Goal: Find specific page/section: Find specific page/section

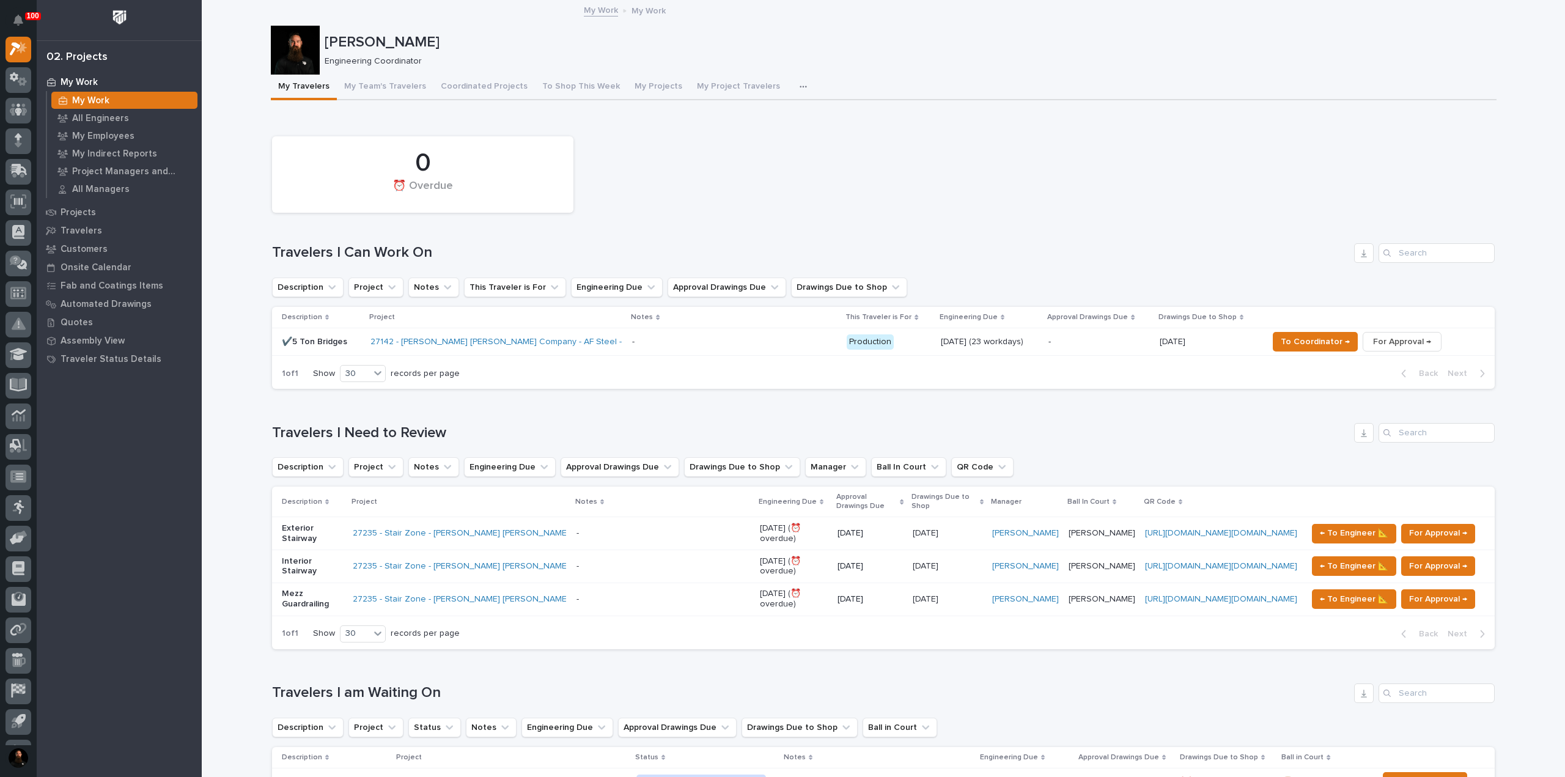
click at [372, 40] on p "[PERSON_NAME]" at bounding box center [908, 43] width 1167 height 18
drag, startPoint x: 372, startPoint y: 40, endPoint x: 366, endPoint y: 24, distance: 17.0
click at [371, 39] on p "[PERSON_NAME]" at bounding box center [908, 43] width 1167 height 18
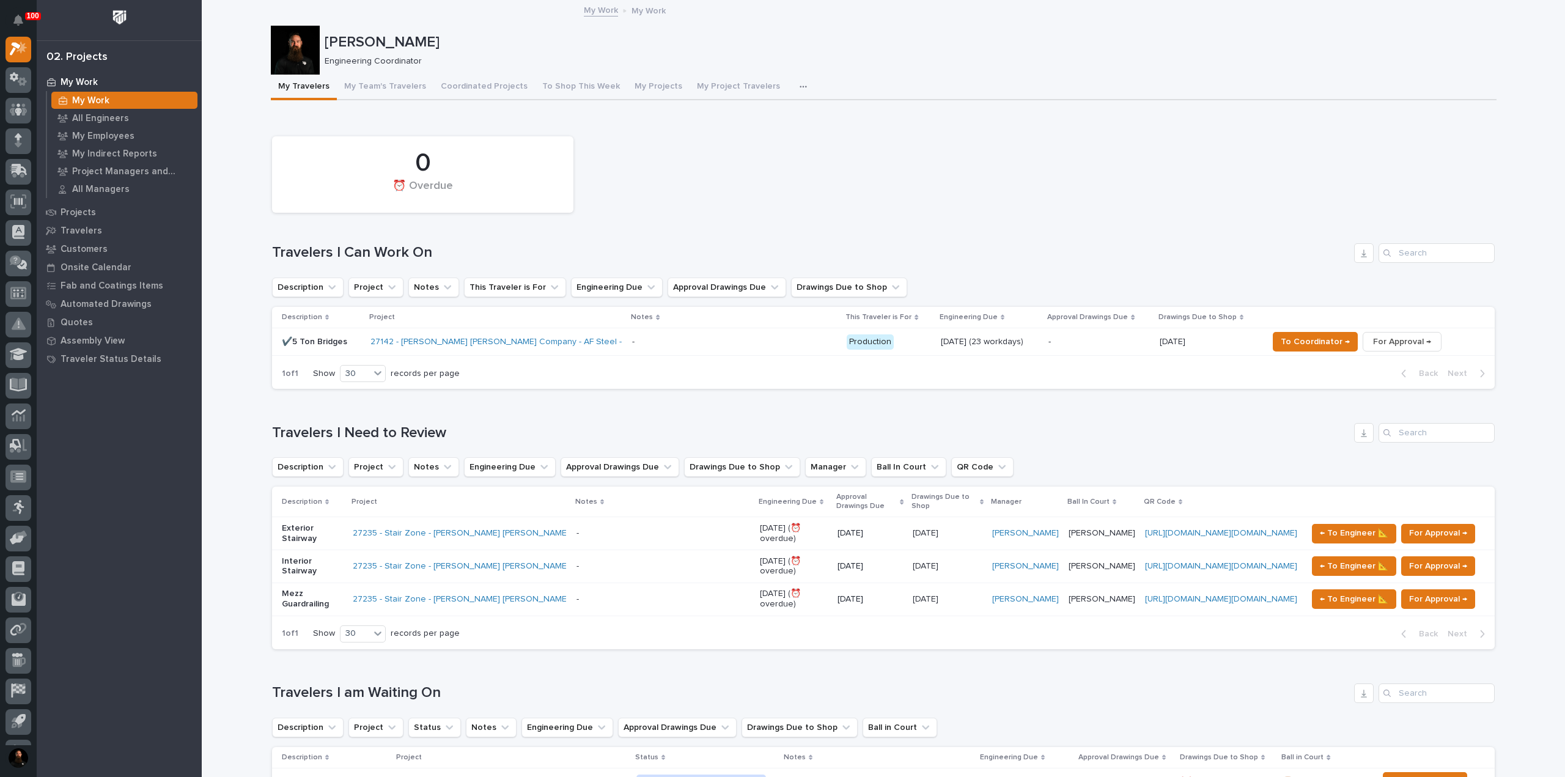
click at [270, 135] on div "0 ⏰ Overdue" at bounding box center [883, 174] width 1235 height 89
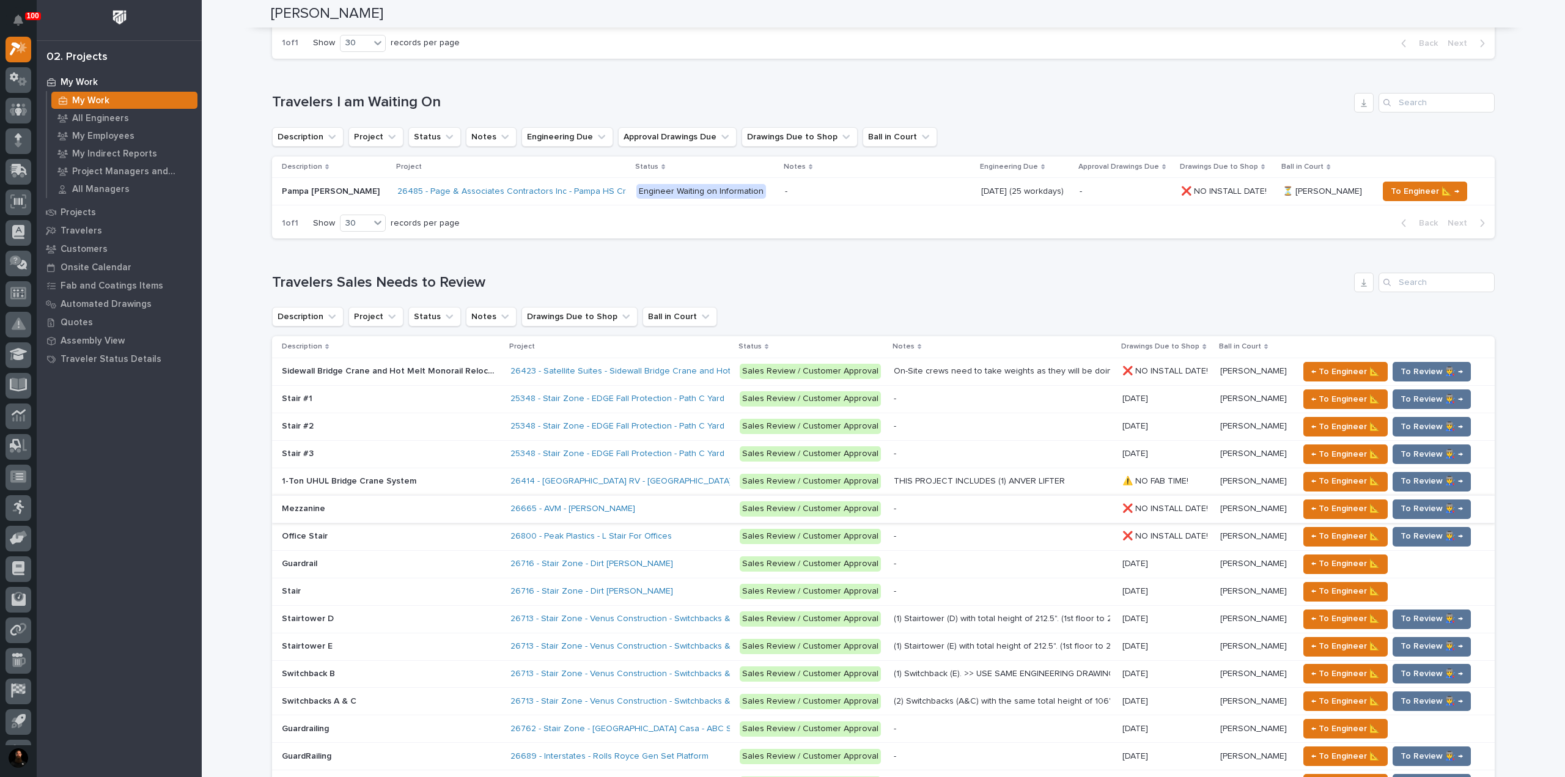
scroll to position [570, 0]
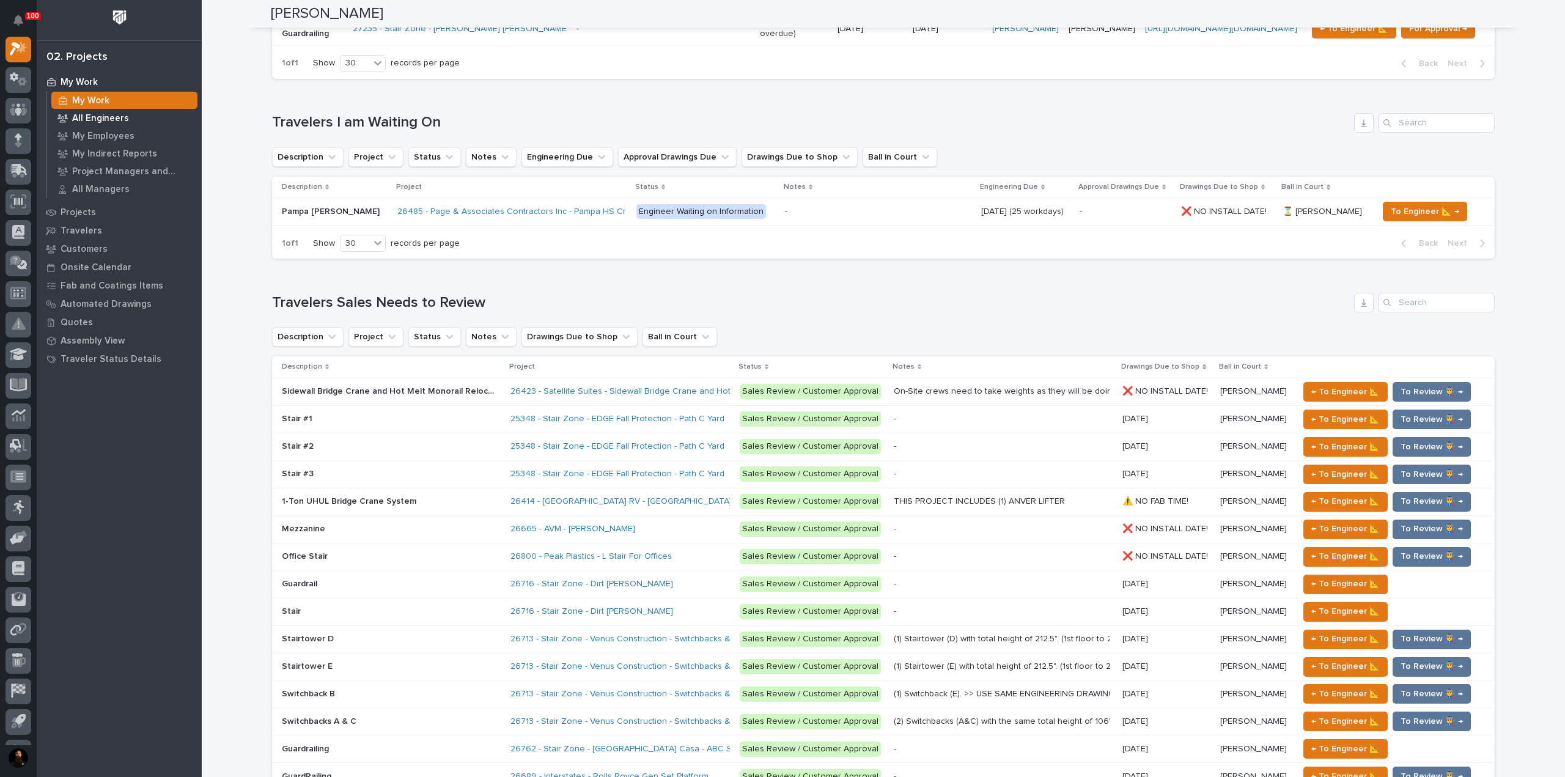
click at [116, 124] on div "All Engineers" at bounding box center [124, 117] width 146 height 17
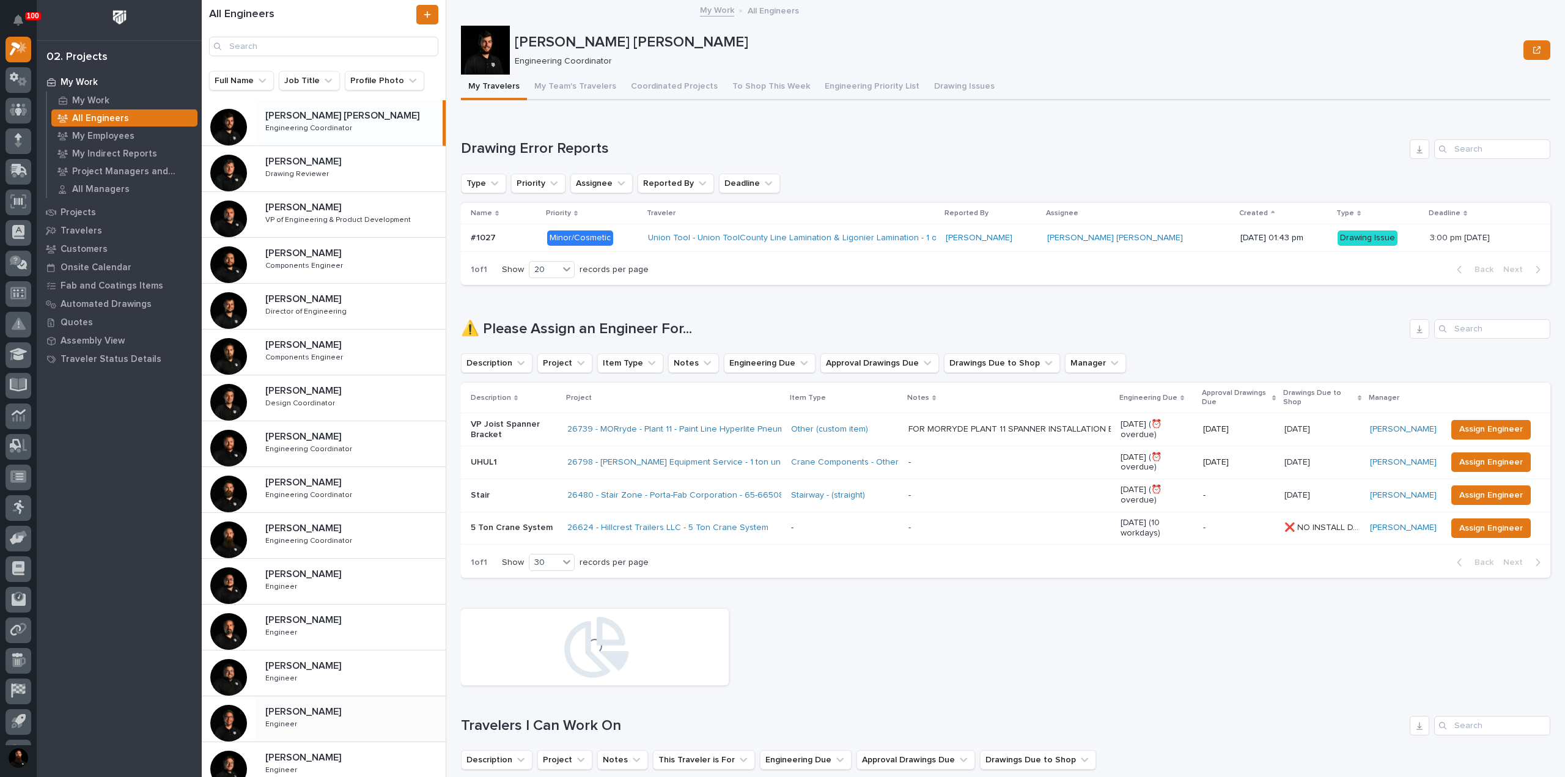
scroll to position [163, 0]
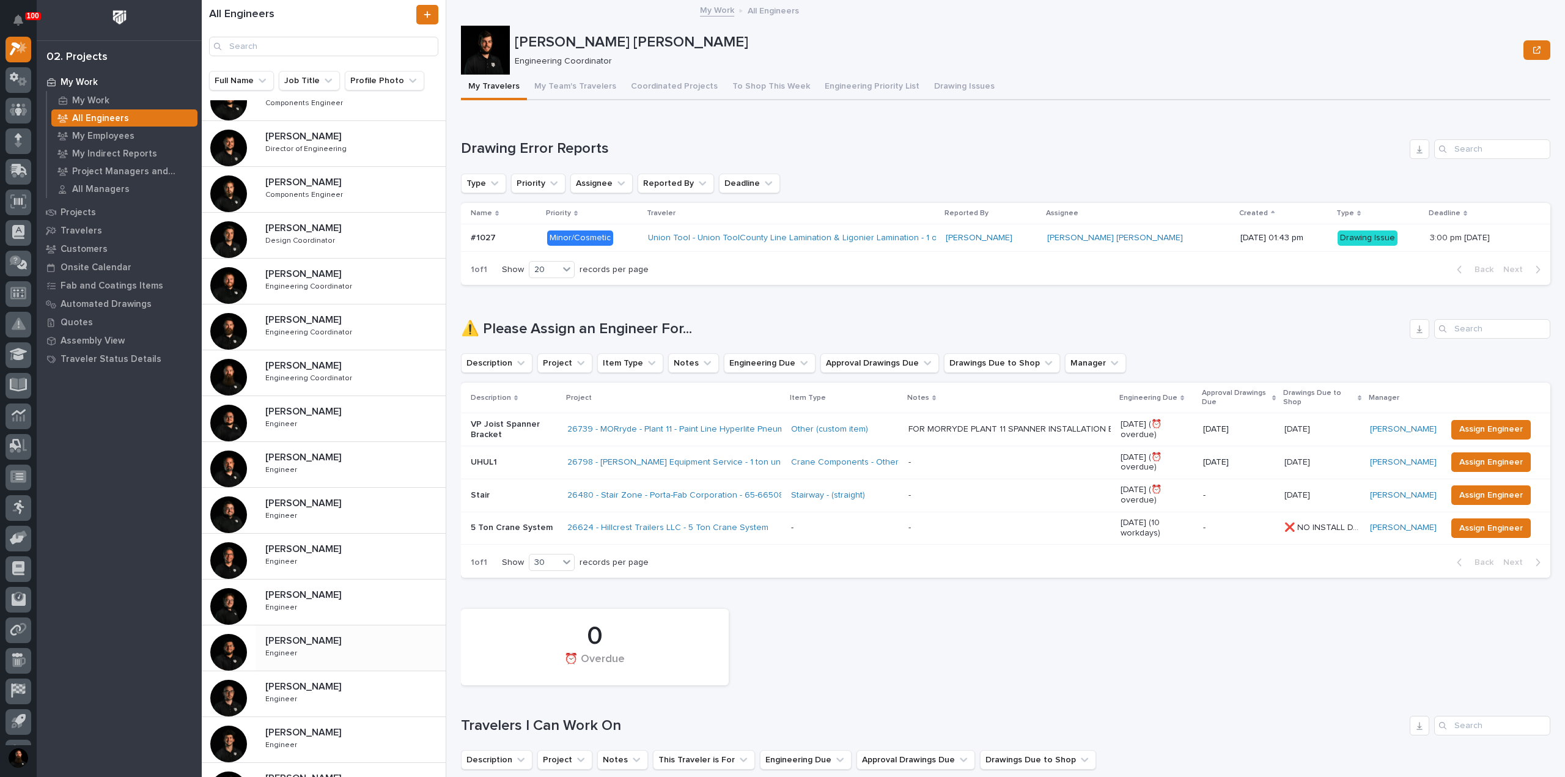
click at [339, 630] on div "Juan Santillan Juan Santillan Engineer Engineer" at bounding box center [351, 647] width 190 height 35
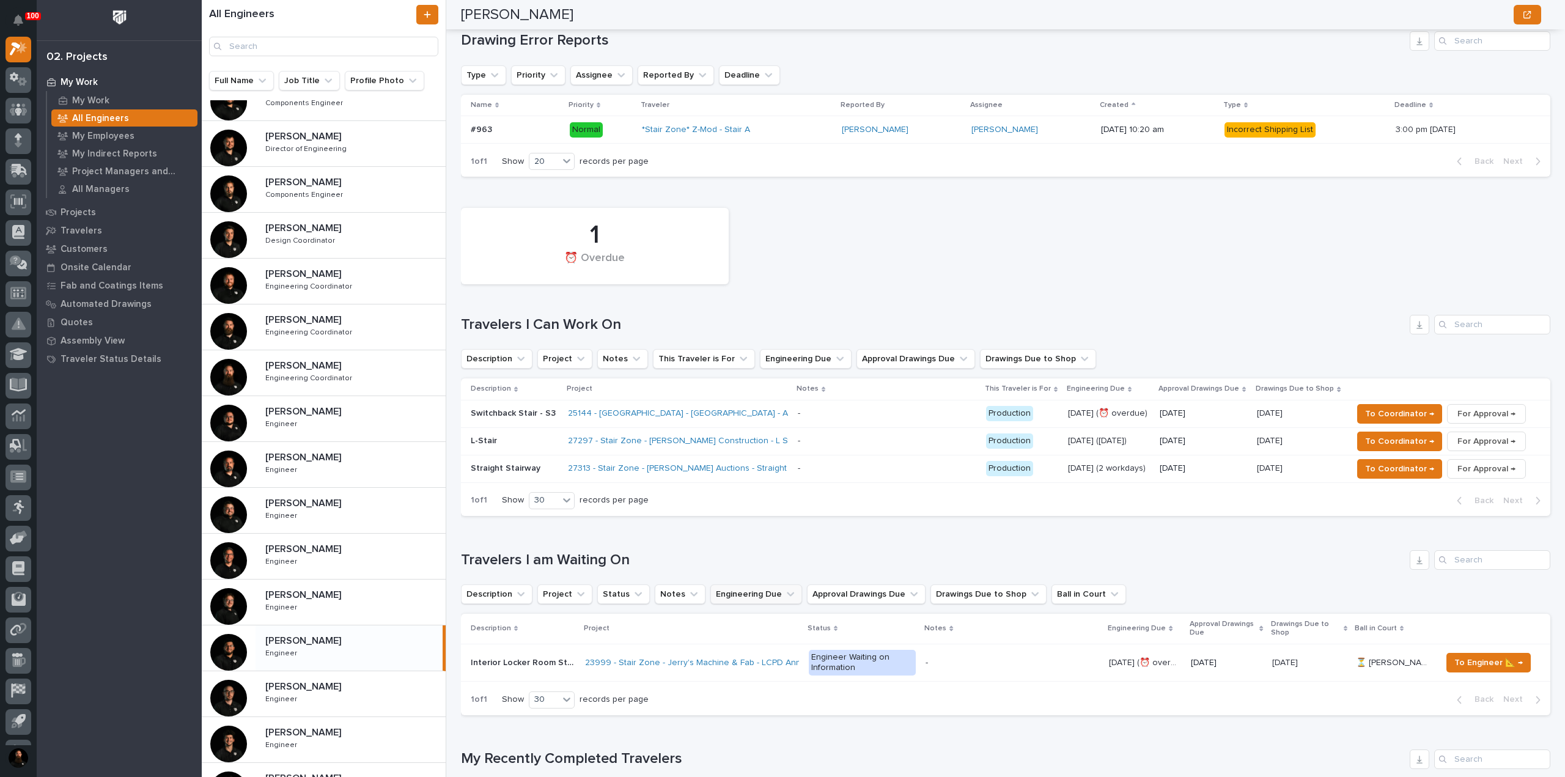
scroll to position [163, 0]
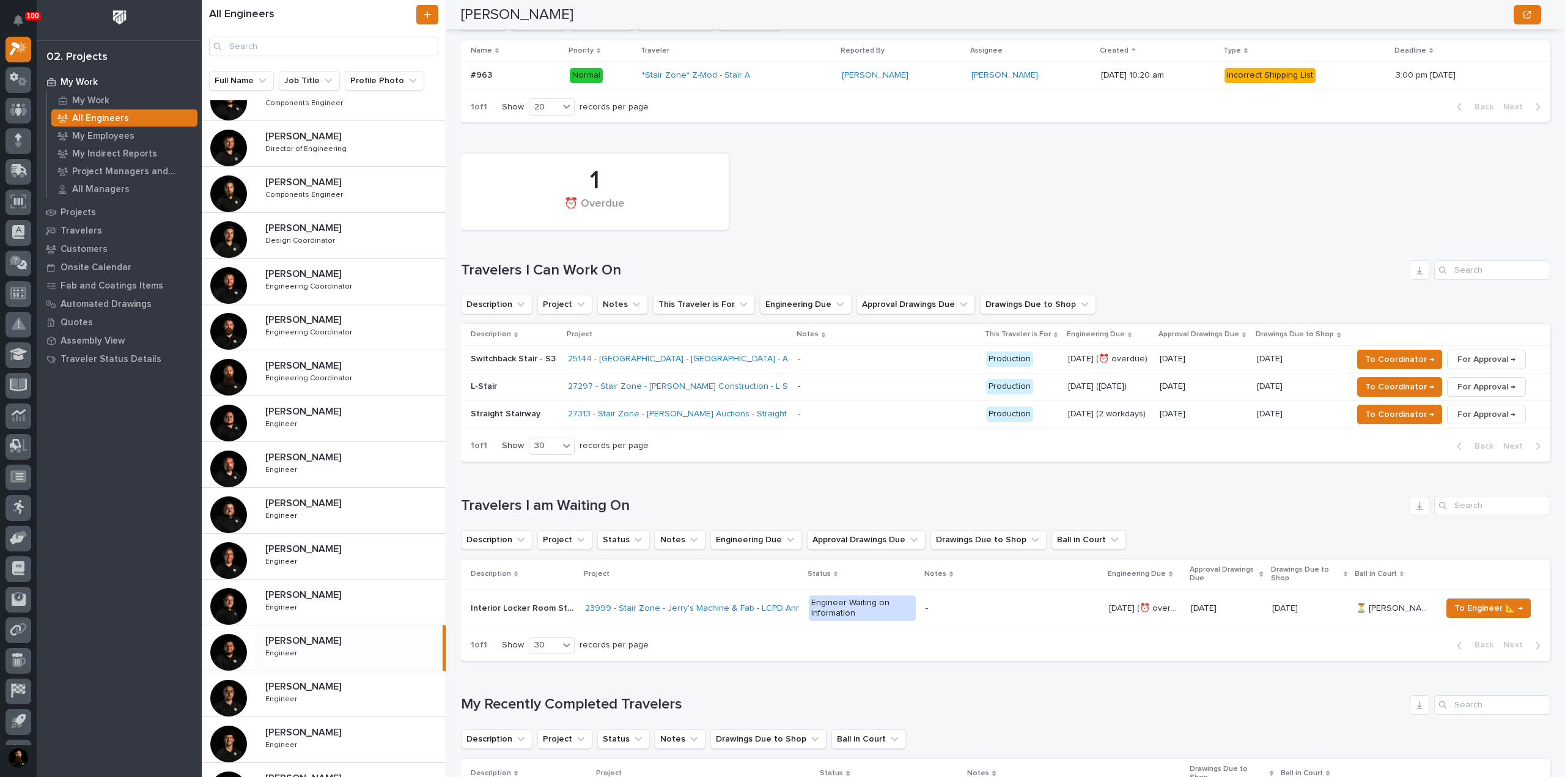
click at [592, 265] on h1 "Travelers I Can Work On" at bounding box center [933, 271] width 944 height 18
drag, startPoint x: 597, startPoint y: 250, endPoint x: 618, endPoint y: 276, distance: 33.5
click at [597, 249] on div "1 ⏰ Overdue Travelers I Can Work On Description Project Notes This Traveler is …" at bounding box center [1006, 304] width 1090 height 314
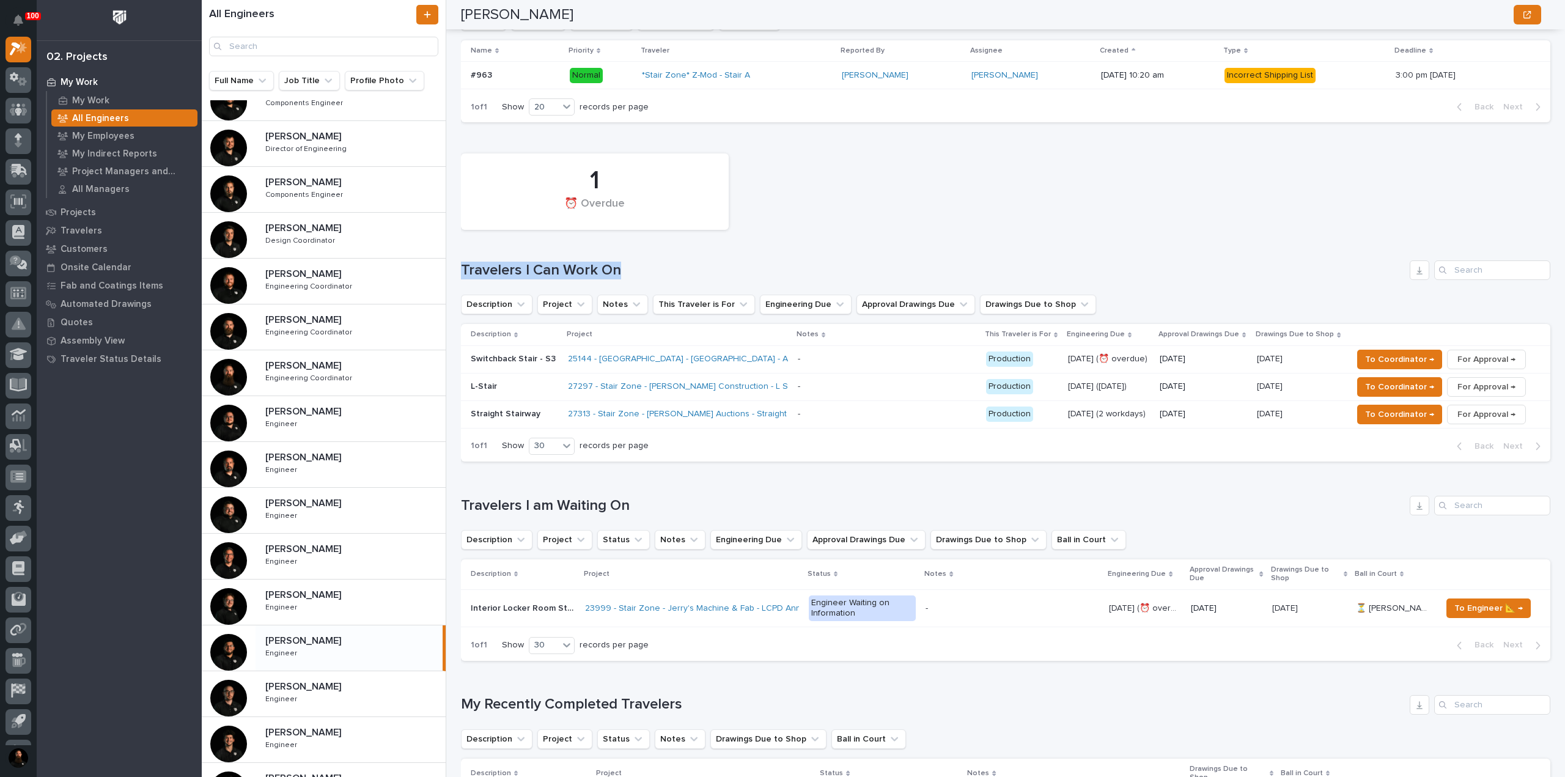
click at [720, 265] on h1 "Travelers I Can Work On" at bounding box center [933, 271] width 944 height 18
click at [527, 359] on p "Switchback Stair - S3" at bounding box center [514, 359] width 87 height 10
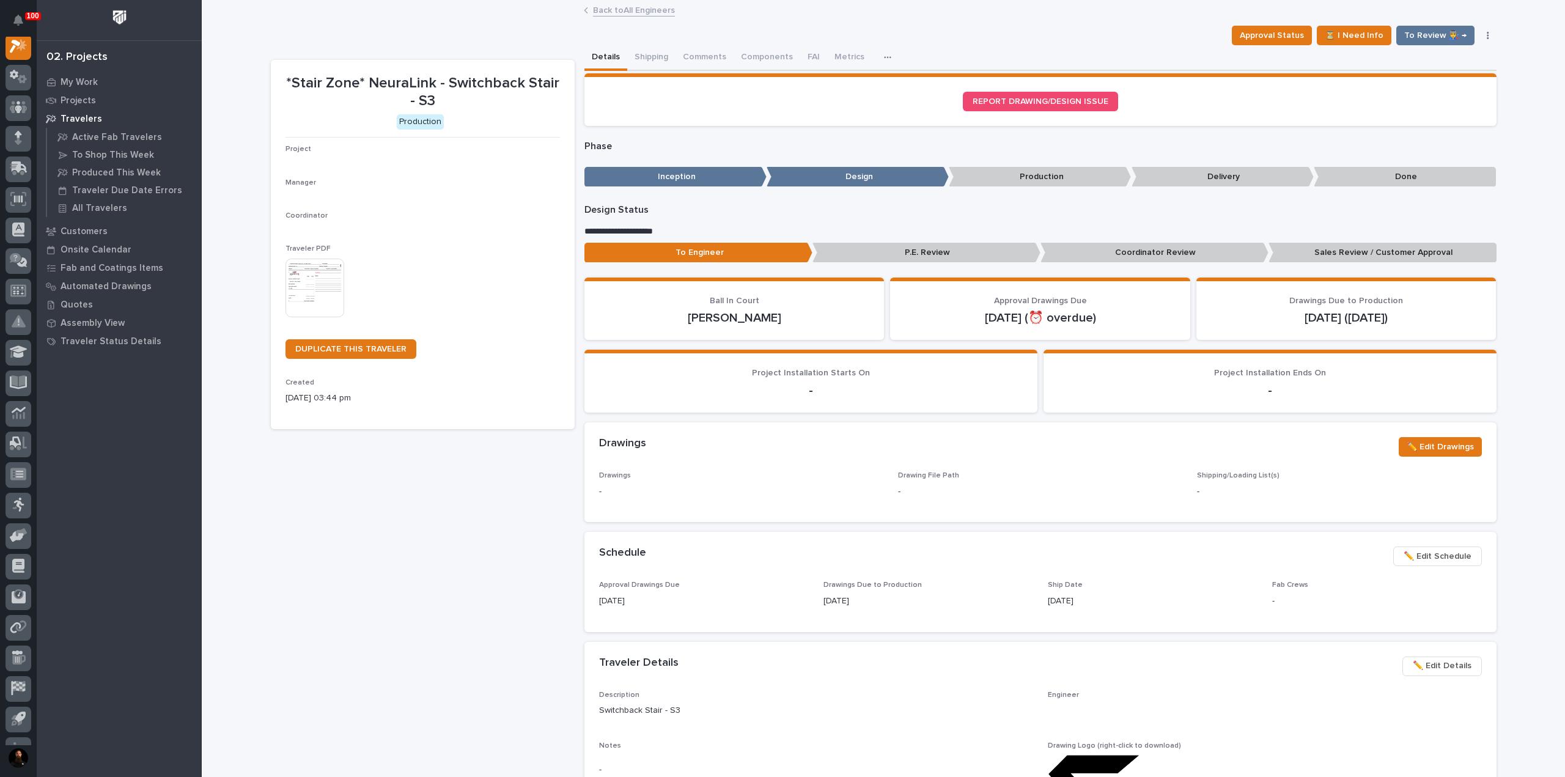
scroll to position [31, 0]
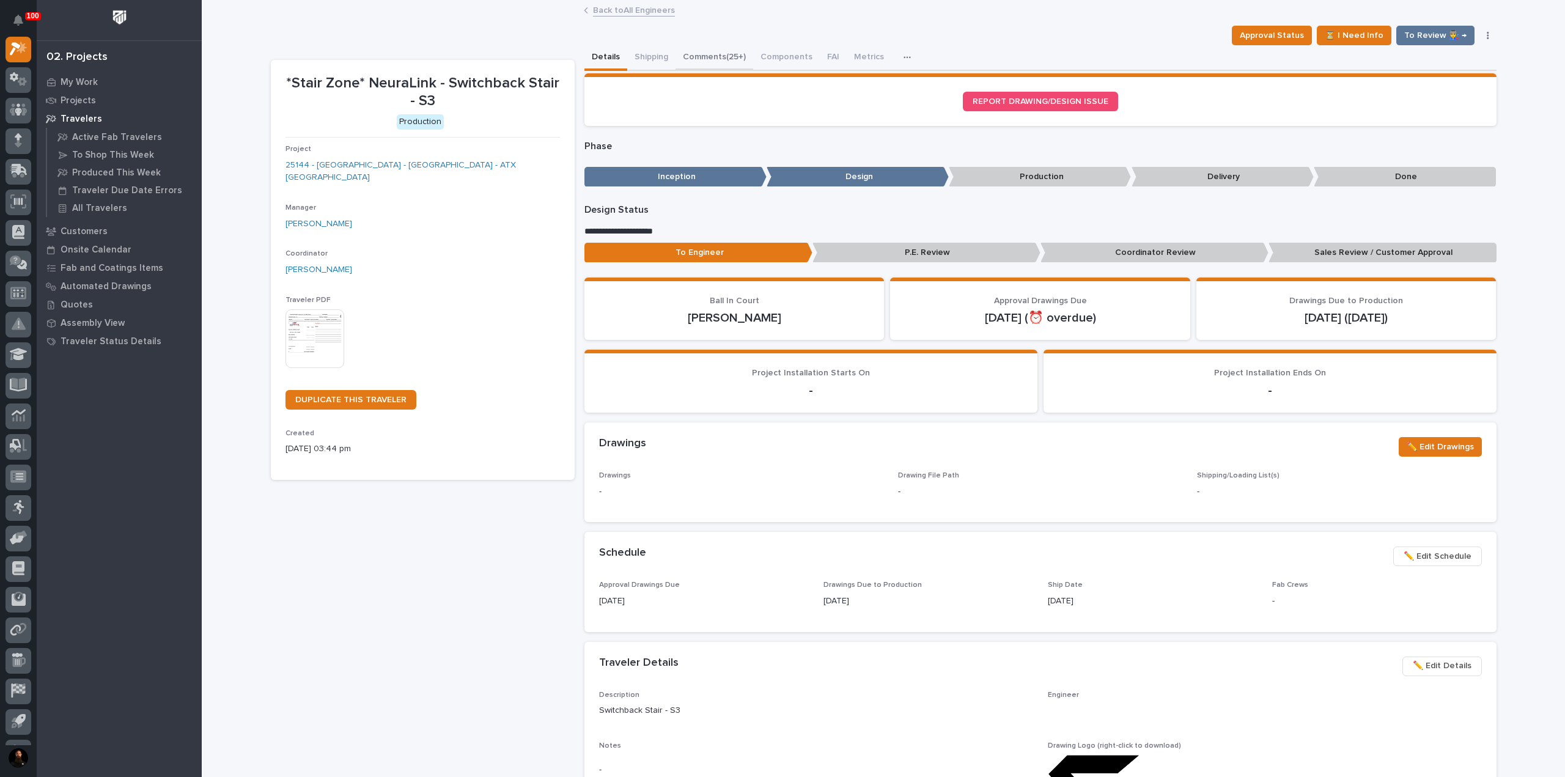
click at [721, 58] on button "Comments (25+)" at bounding box center [715, 58] width 78 height 26
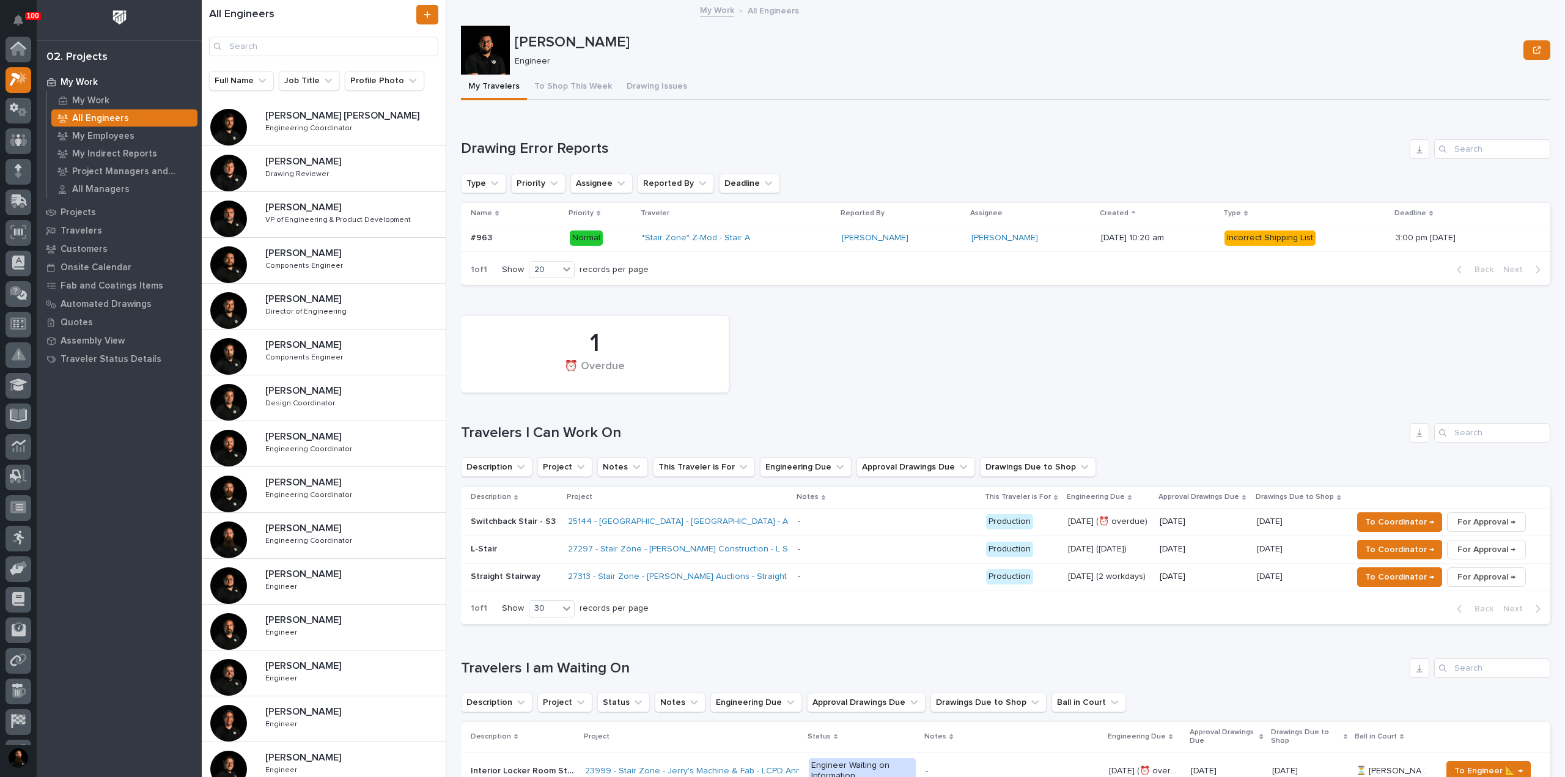
scroll to position [33, 0]
click at [327, 571] on p "Caleb Kaufman" at bounding box center [304, 573] width 78 height 14
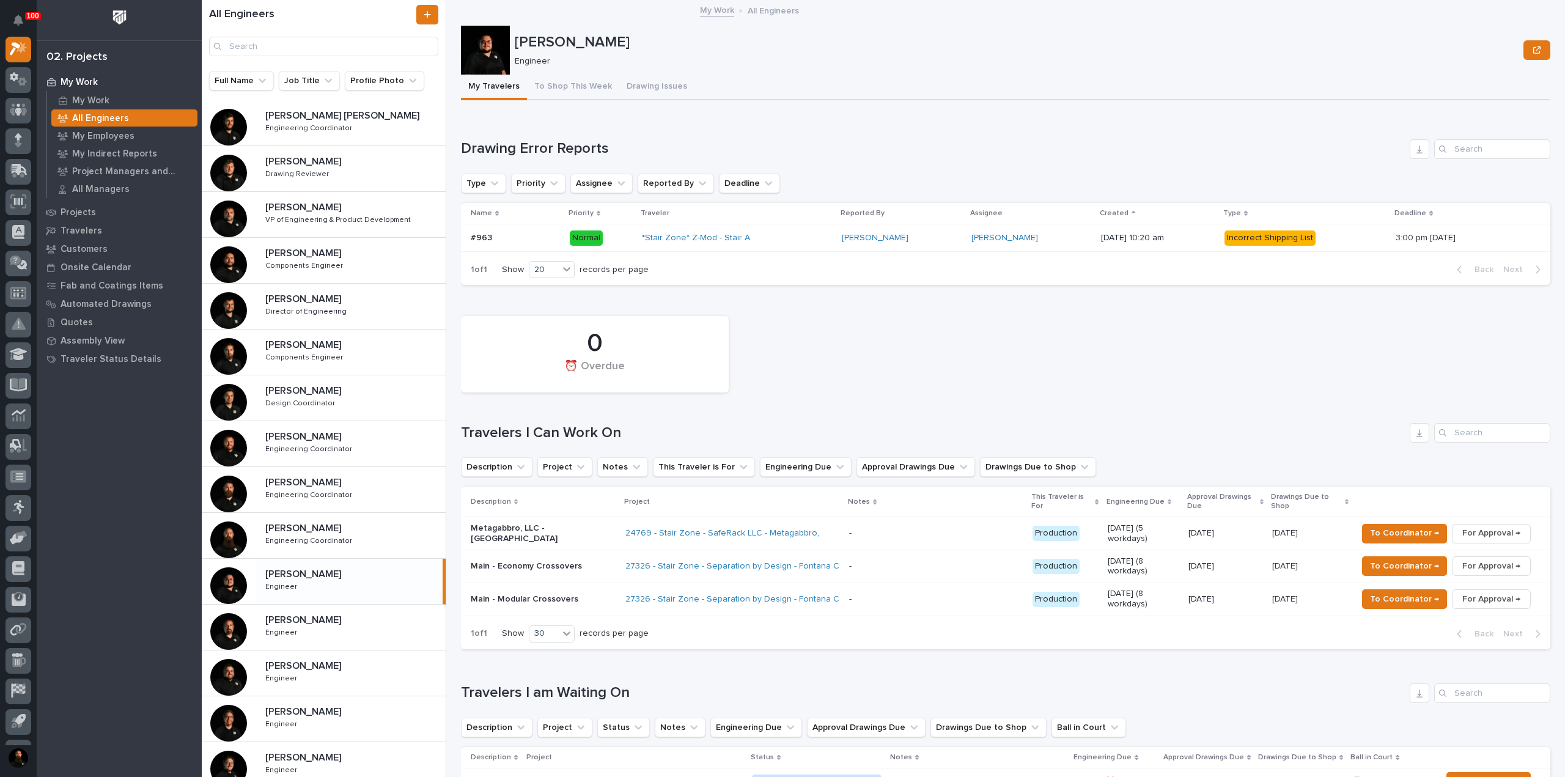
click at [588, 427] on h1 "Travelers I Can Work On" at bounding box center [933, 433] width 944 height 18
click at [587, 426] on h1 "Travelers I Can Work On" at bounding box center [933, 433] width 944 height 18
click at [587, 418] on div "0 ⏰ Overdue Travelers I Can Work On Description Project Notes This Traveler is …" at bounding box center [1006, 479] width 1090 height 339
click at [625, 418] on div "0 ⏰ Overdue Travelers I Can Work On Description Project Notes This Traveler is …" at bounding box center [1006, 479] width 1090 height 339
click at [603, 430] on h1 "Travelers I Can Work On" at bounding box center [933, 433] width 944 height 18
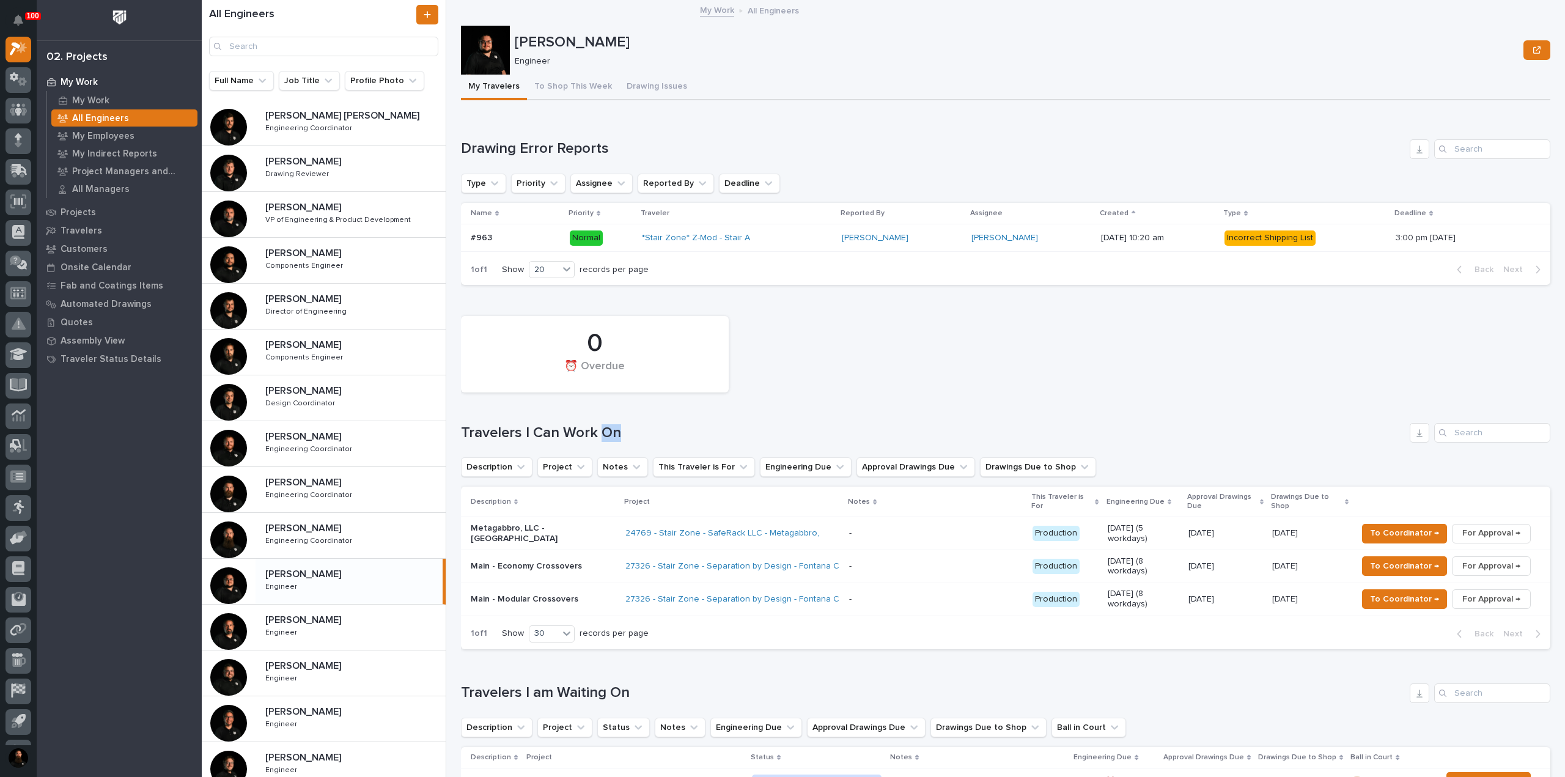
click at [603, 430] on h1 "Travelers I Can Work On" at bounding box center [933, 433] width 944 height 18
drag, startPoint x: 603, startPoint y: 430, endPoint x: 626, endPoint y: 423, distance: 24.2
click at [605, 430] on h1 "Travelers I Can Work On" at bounding box center [933, 433] width 944 height 18
click at [587, 426] on h1 "Travelers I Can Work On" at bounding box center [933, 433] width 944 height 18
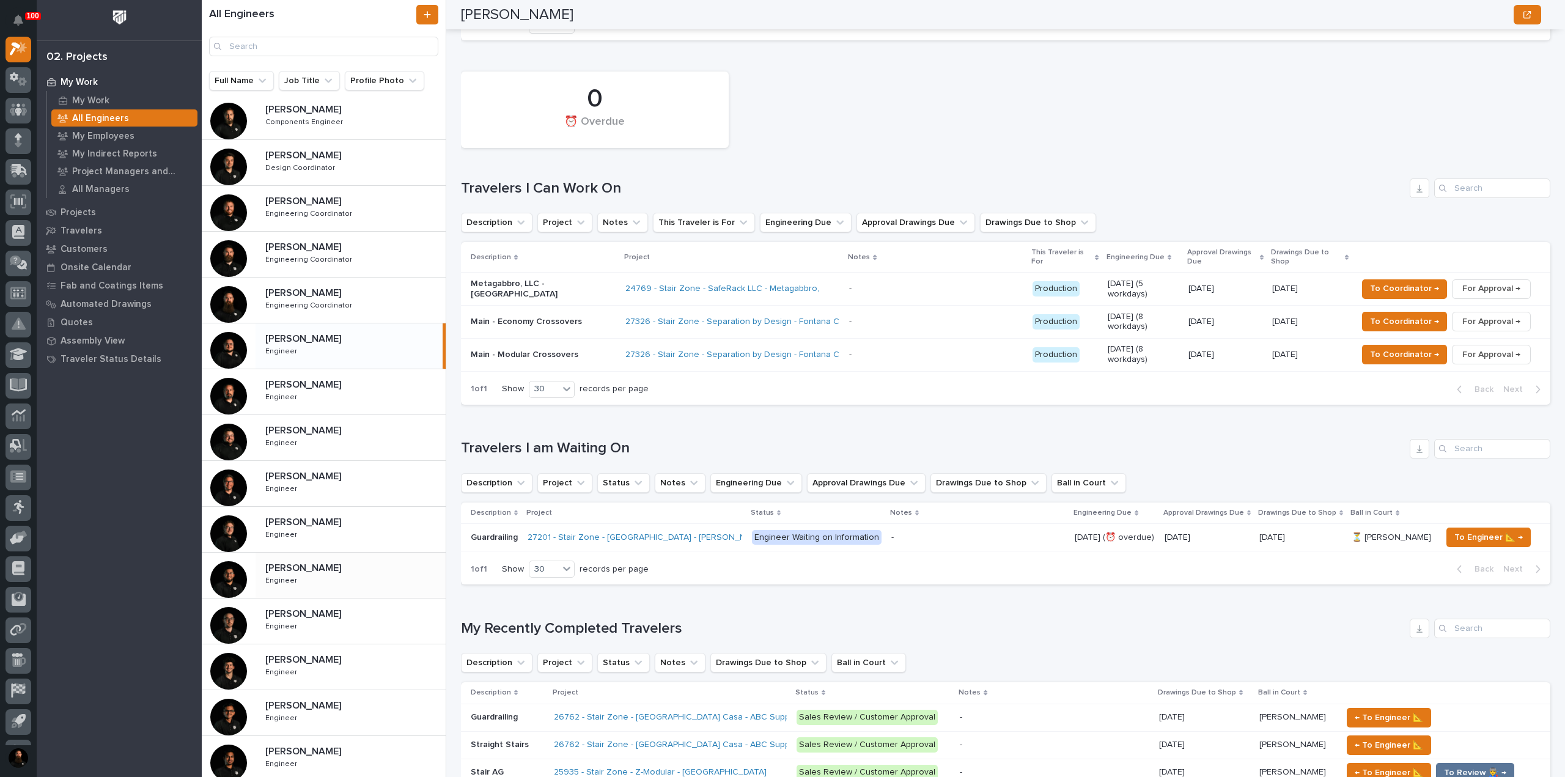
scroll to position [276, 0]
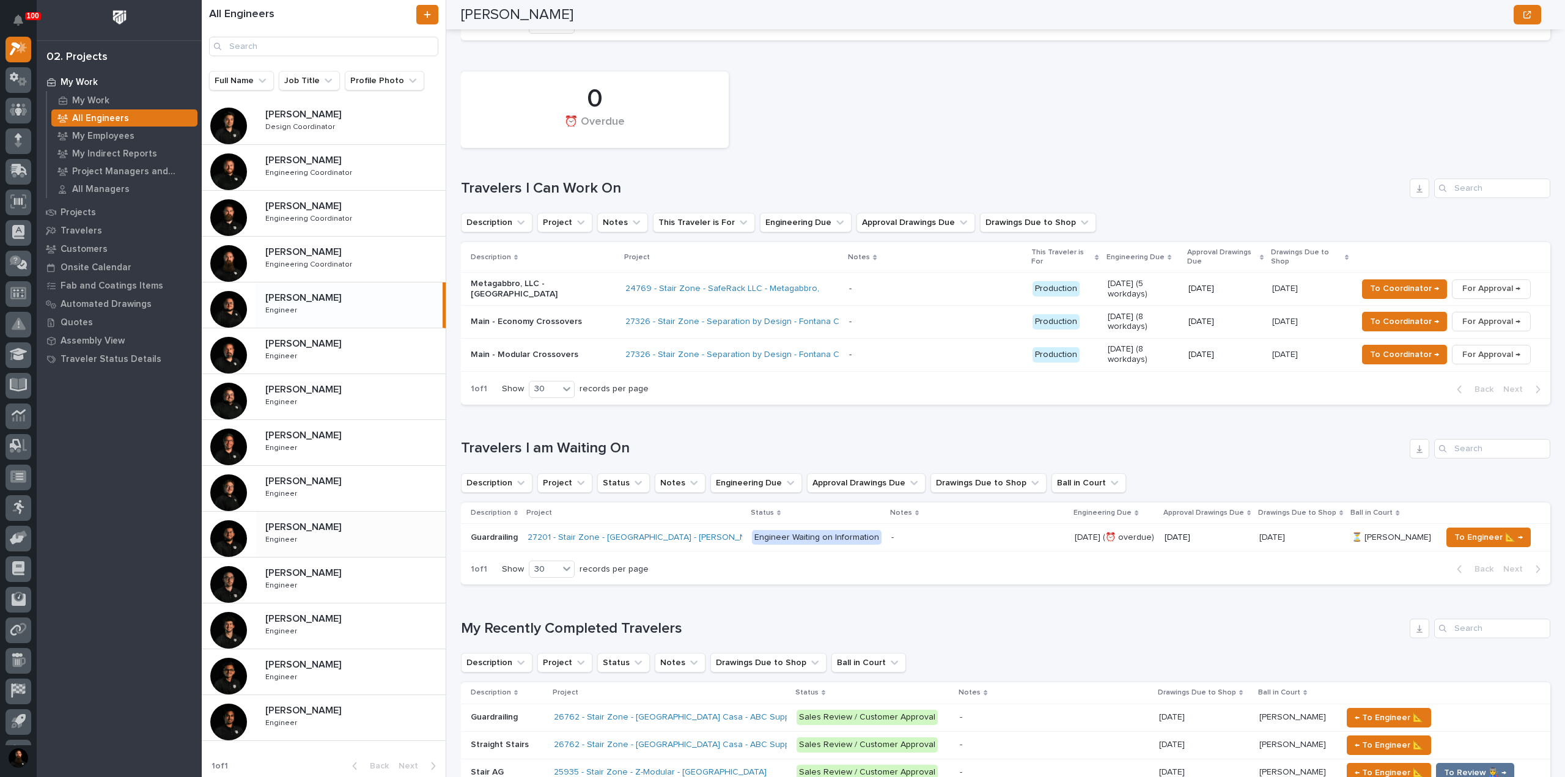
click at [336, 533] on div "Juan Santillan Juan Santillan Engineer Engineer" at bounding box center [351, 534] width 190 height 35
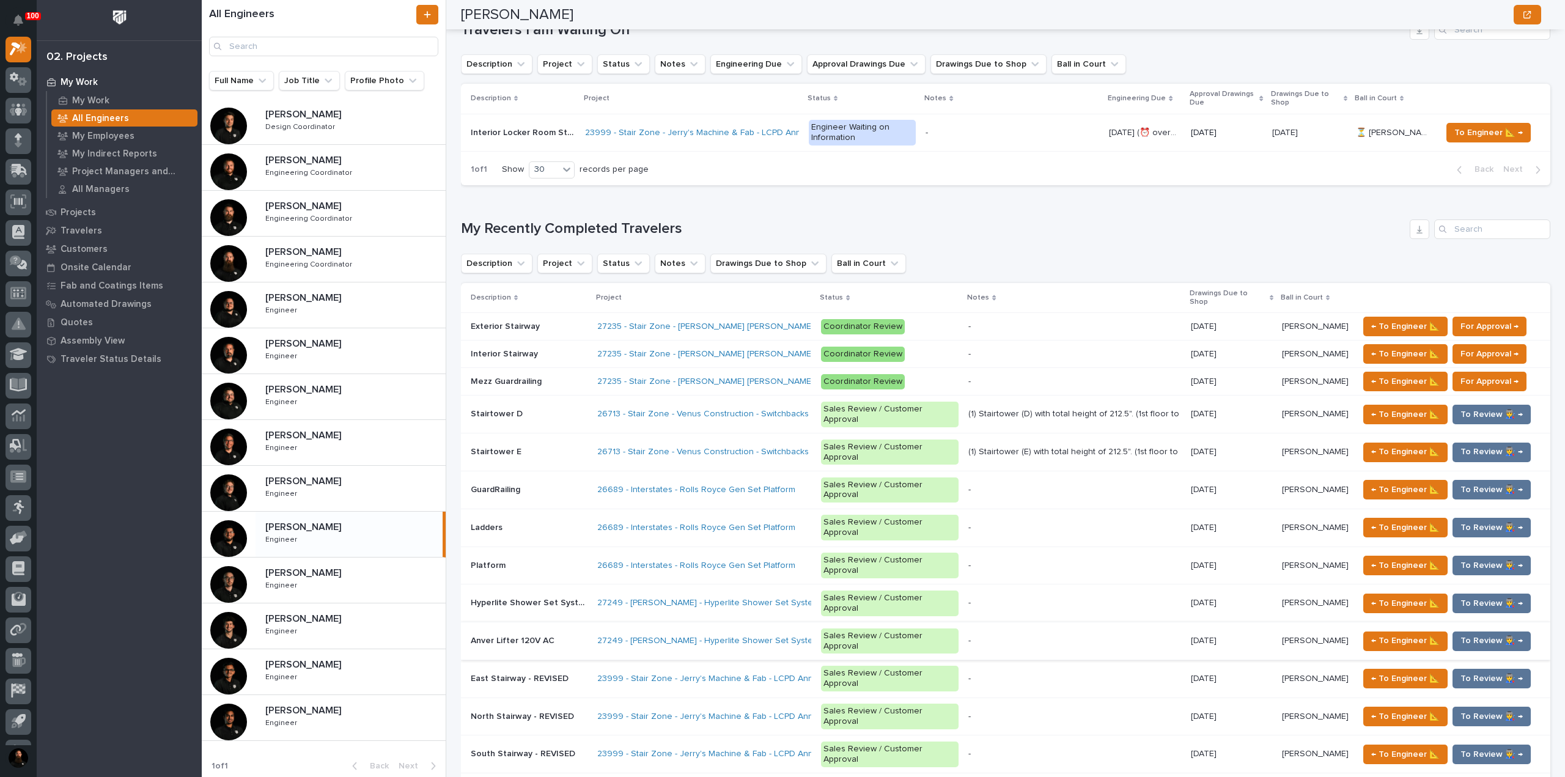
scroll to position [734, 0]
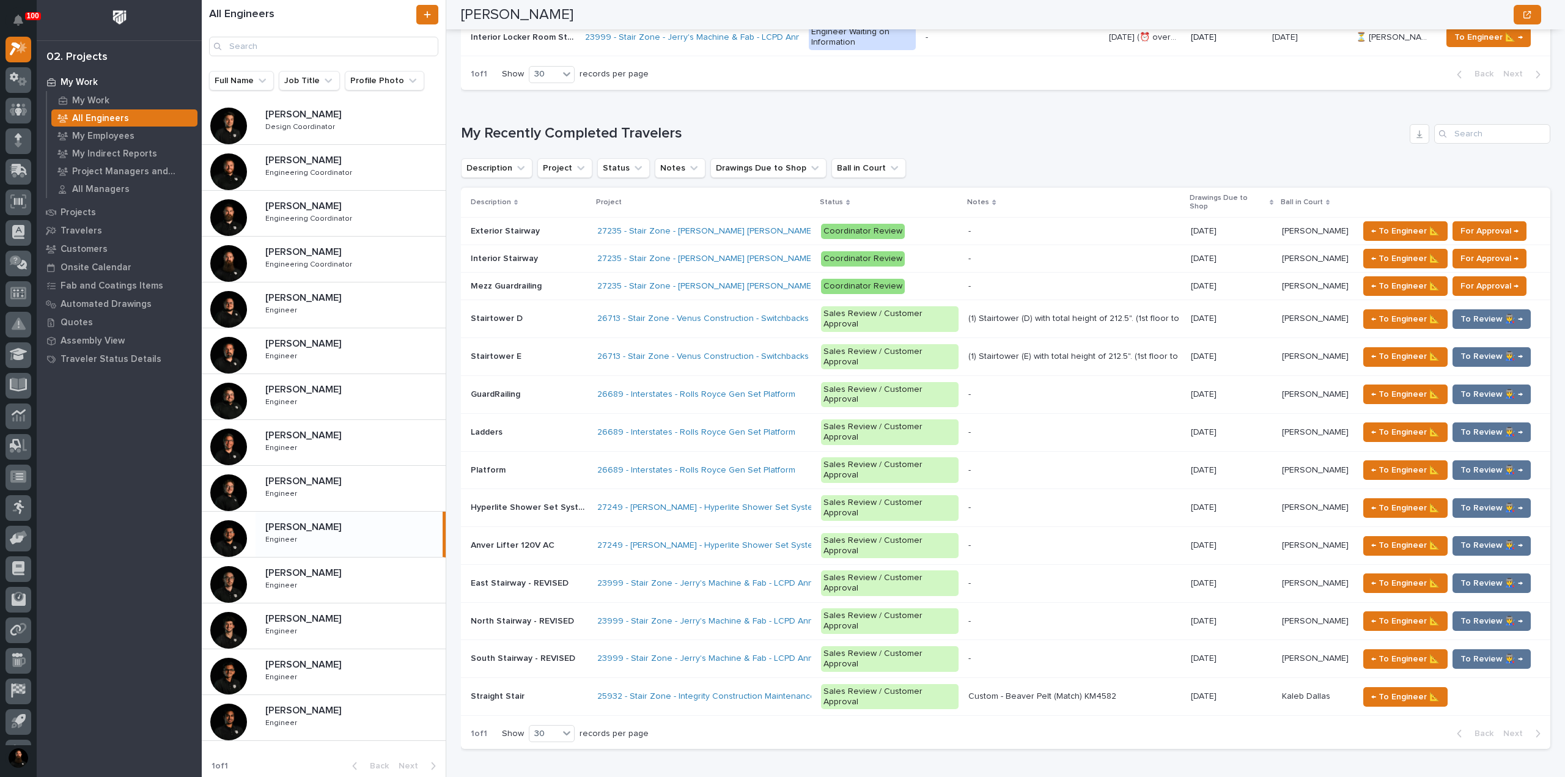
click at [657, 385] on div "26689 - Interstates - Rolls Royce Gen Set Platform" at bounding box center [704, 395] width 214 height 20
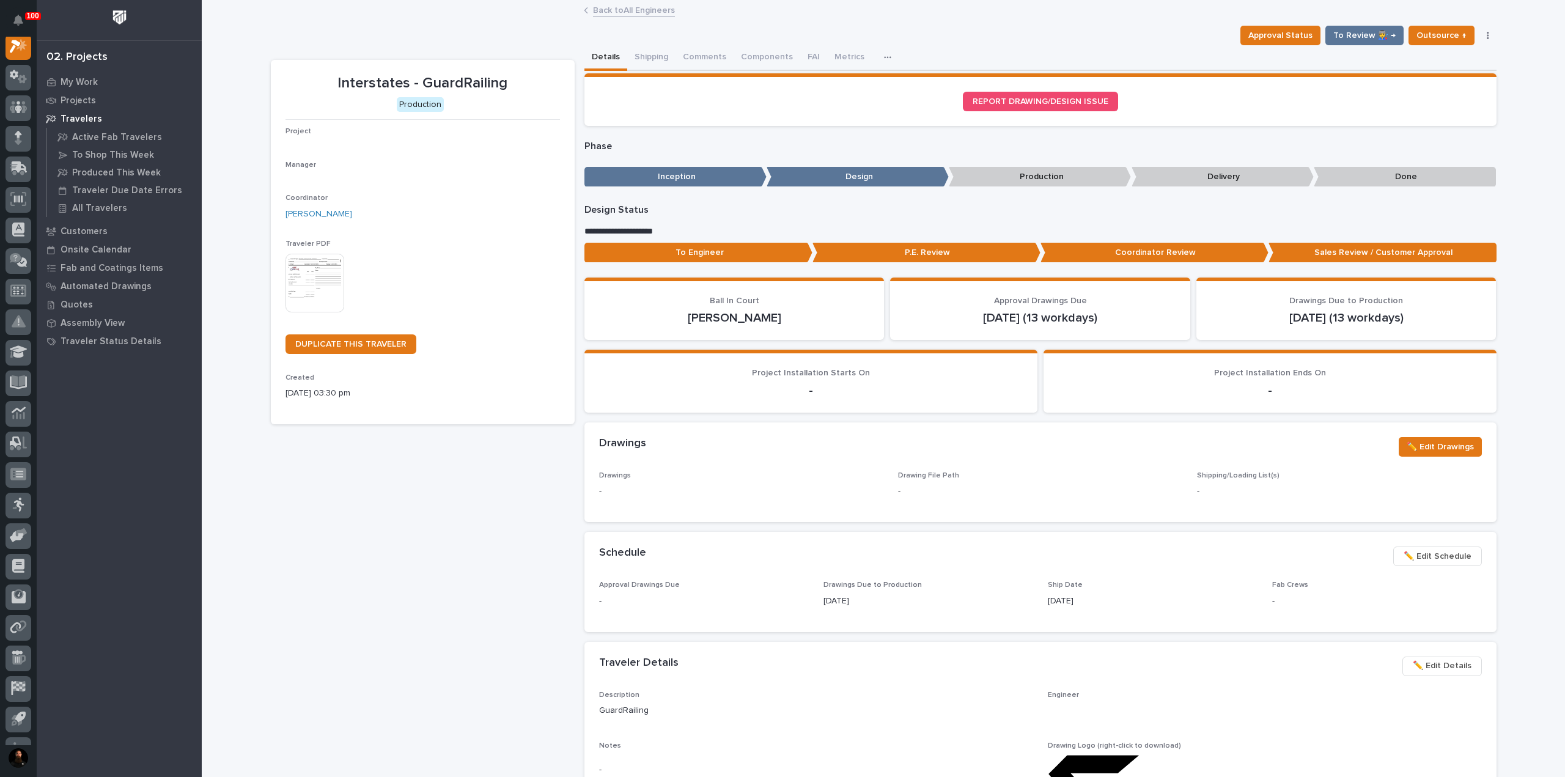
scroll to position [31, 0]
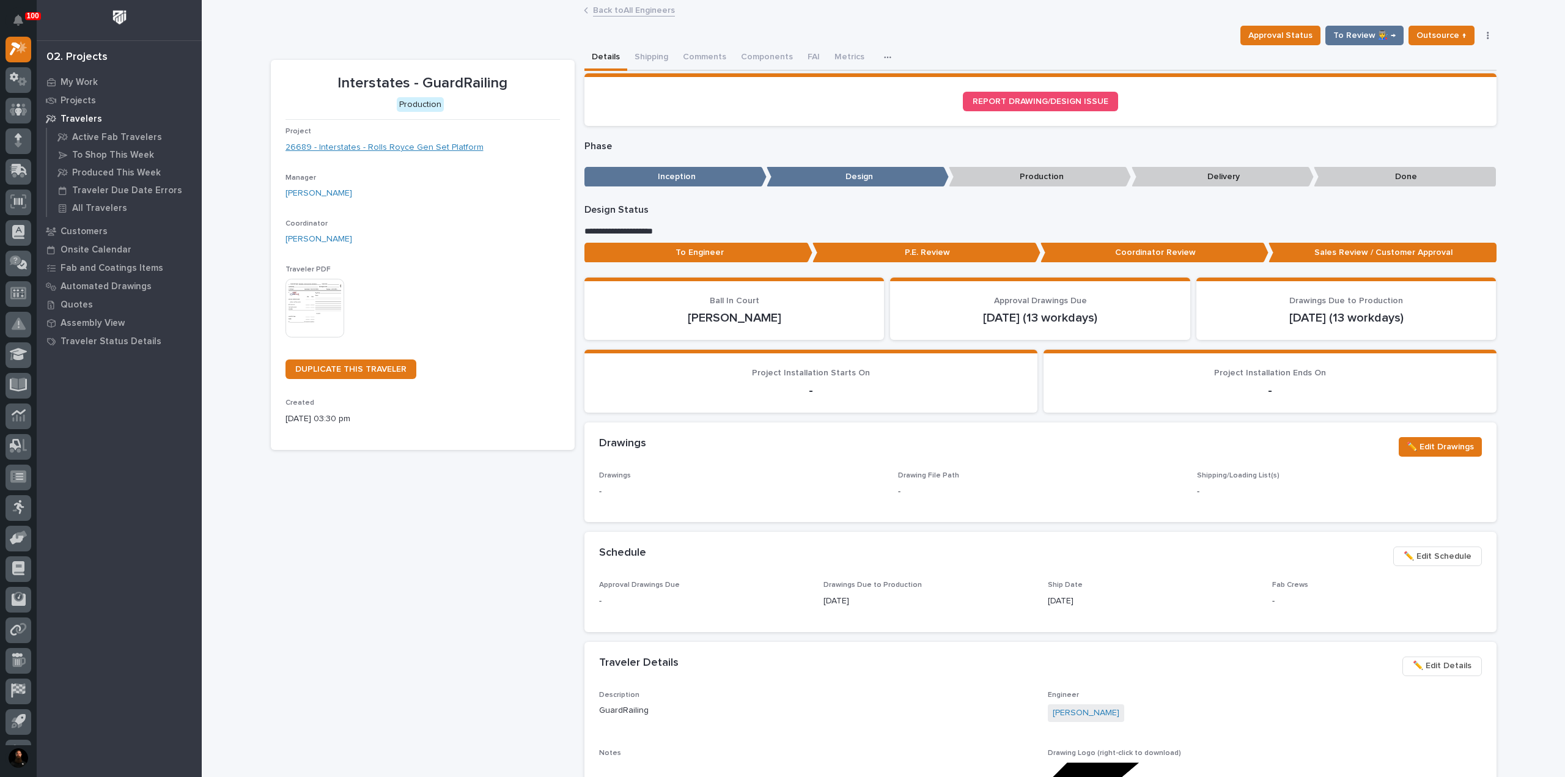
click at [449, 146] on link "26689 - Interstates - Rolls Royce Gen Set Platform" at bounding box center [385, 147] width 198 height 13
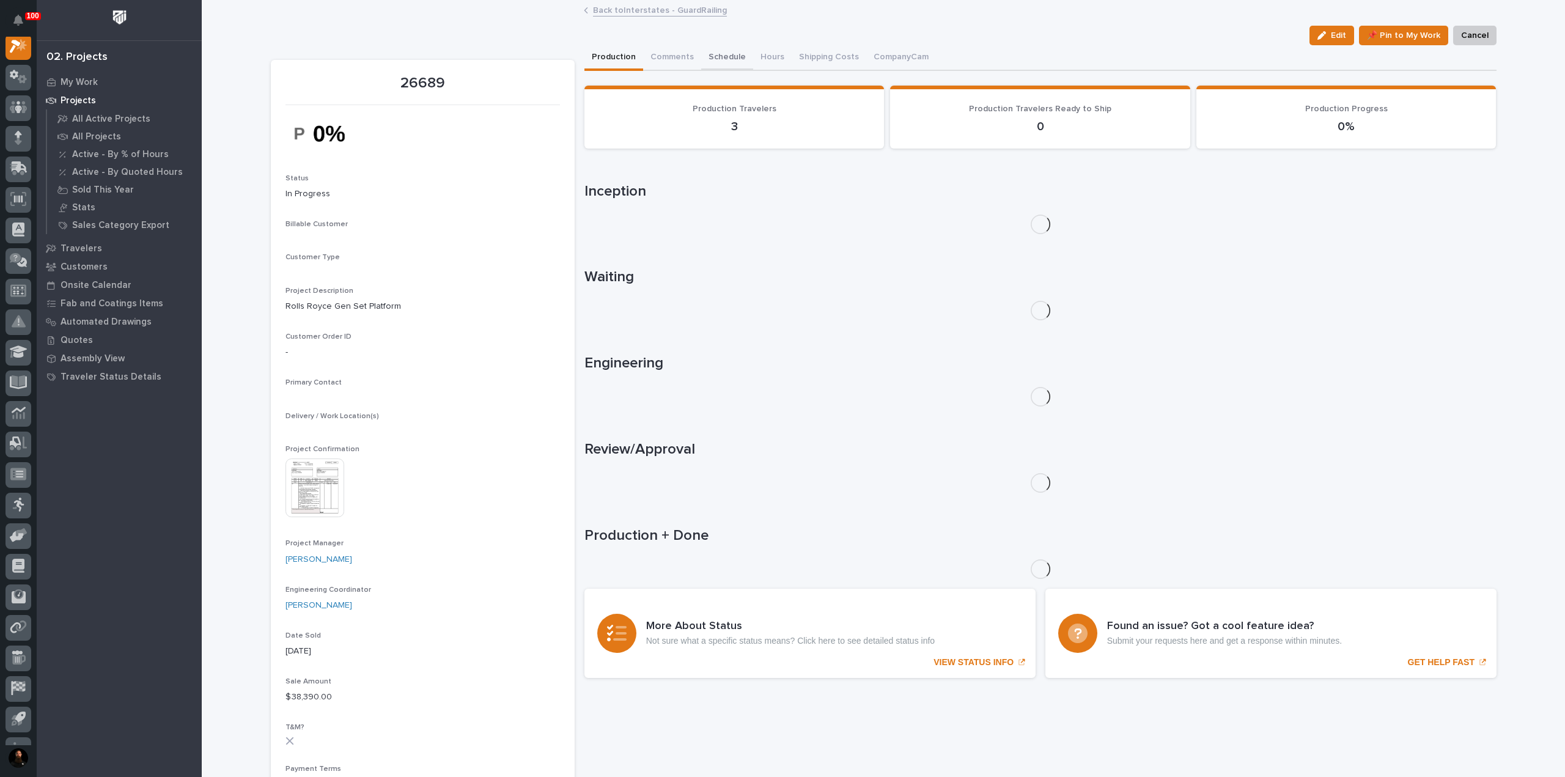
scroll to position [31, 0]
click at [676, 53] on button "Comments (25+)" at bounding box center [682, 58] width 78 height 26
